Goal: Task Accomplishment & Management: Manage account settings

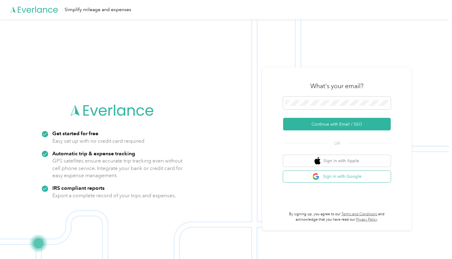
click at [342, 175] on button "Sign in with Google" at bounding box center [337, 177] width 108 height 12
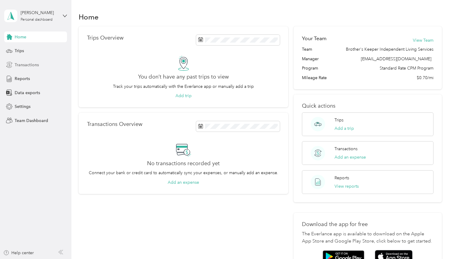
click at [28, 68] on span "Transactions" at bounding box center [27, 65] width 24 height 6
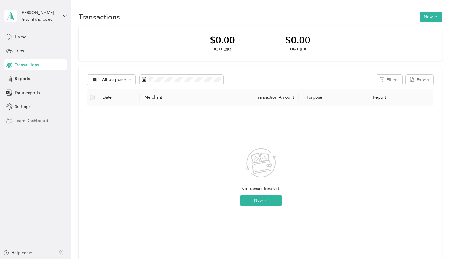
click at [33, 116] on div "Team Dashboard" at bounding box center [35, 120] width 63 height 11
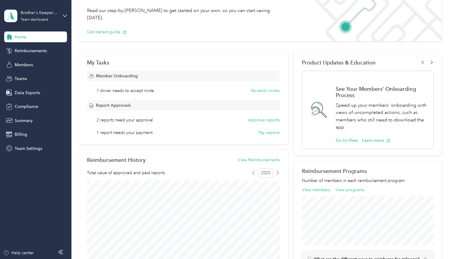
scroll to position [46, 0]
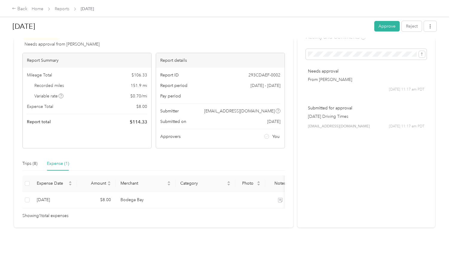
scroll to position [24, 0]
click at [386, 26] on button "Approve" at bounding box center [387, 26] width 25 height 10
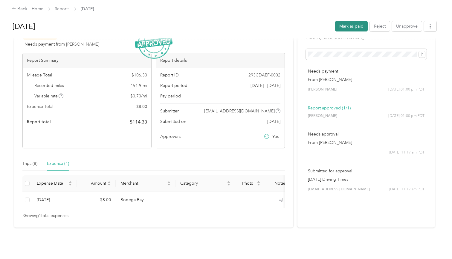
click at [356, 27] on button "Mark as paid" at bounding box center [351, 26] width 33 height 10
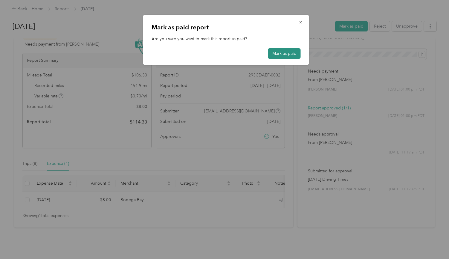
click at [288, 50] on button "Mark as paid" at bounding box center [284, 53] width 33 height 10
